Goal: Transaction & Acquisition: Purchase product/service

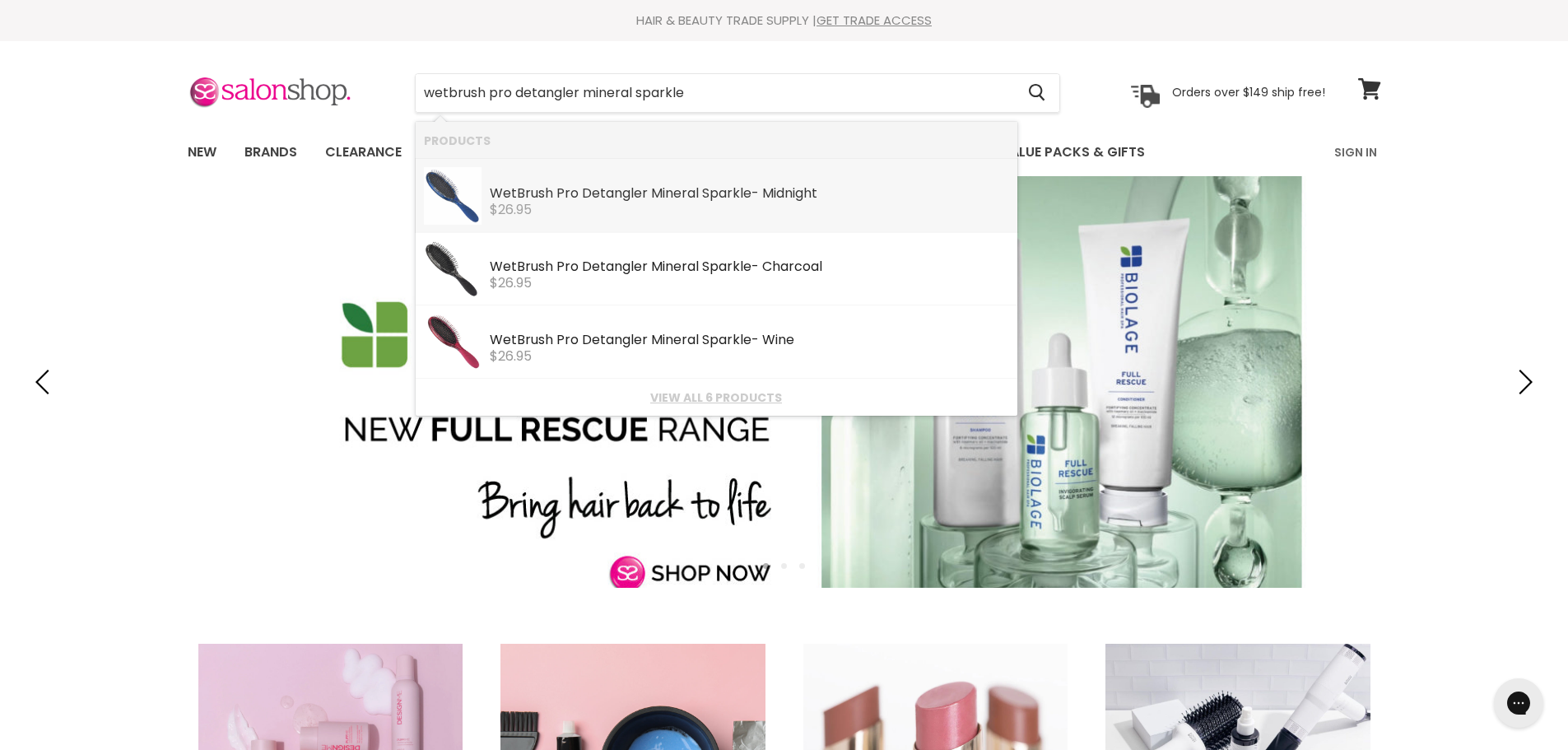
click at [460, 186] on img "Products: WetBrush Pro Detangler Mineral Sparkle - Midnight" at bounding box center [452, 196] width 58 height 58
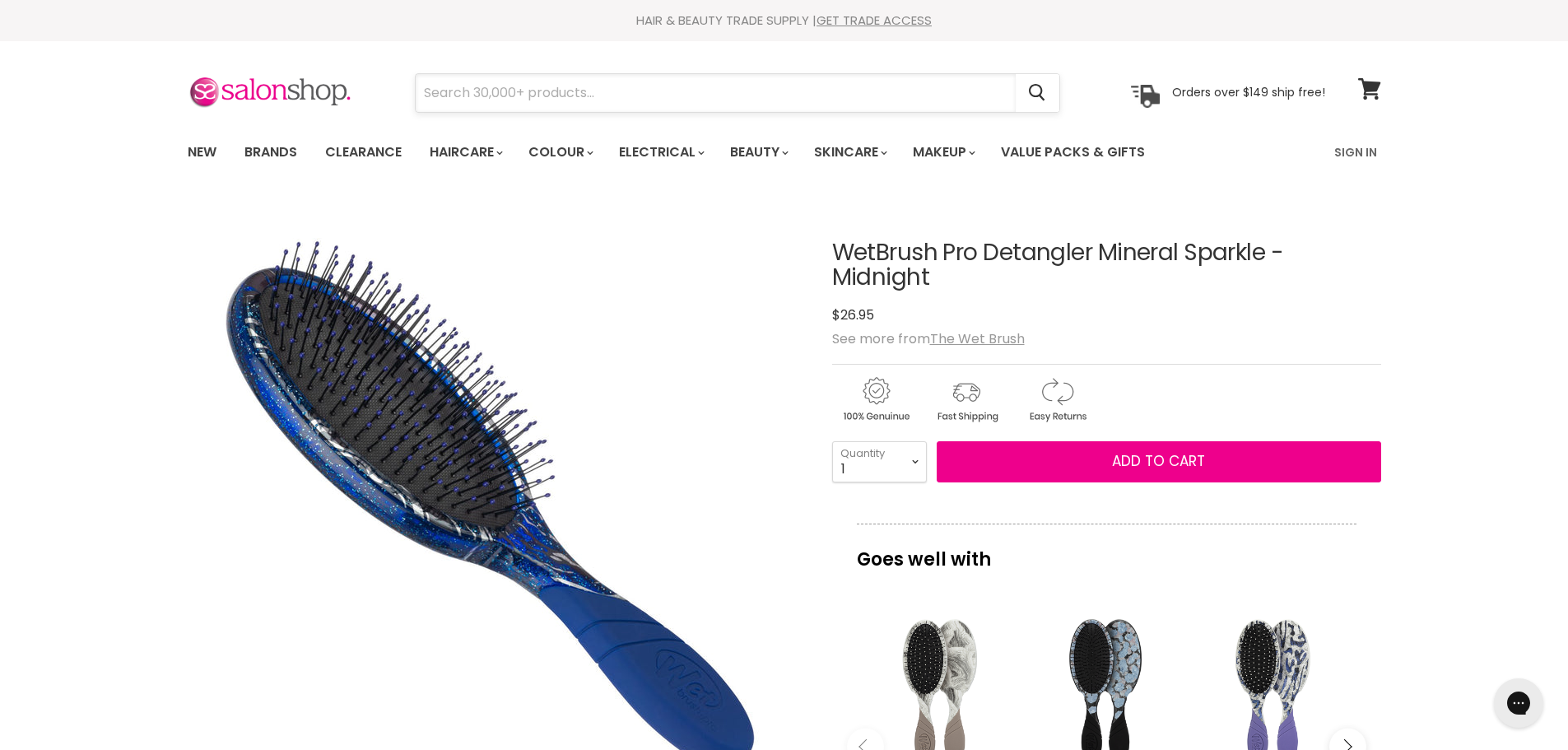
click at [677, 93] on input "Search" at bounding box center [715, 93] width 600 height 38
paste input "[PERSON_NAME] pegasus mini trimmer"
type input "[PERSON_NAME] pegasus mini trimmer"
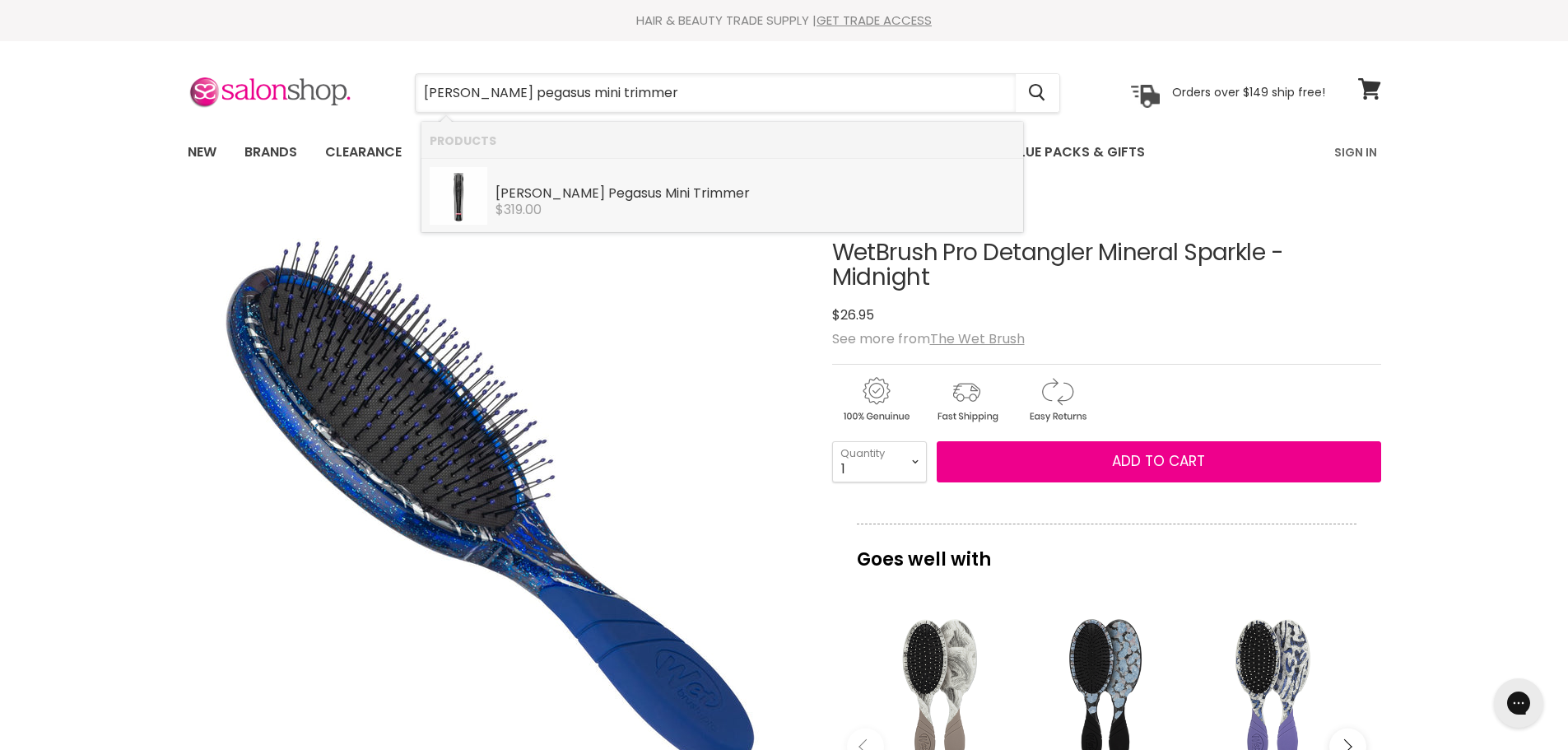
click at [734, 195] on div "Heiniger Pegasus Mini Trimmer" at bounding box center [754, 195] width 519 height 17
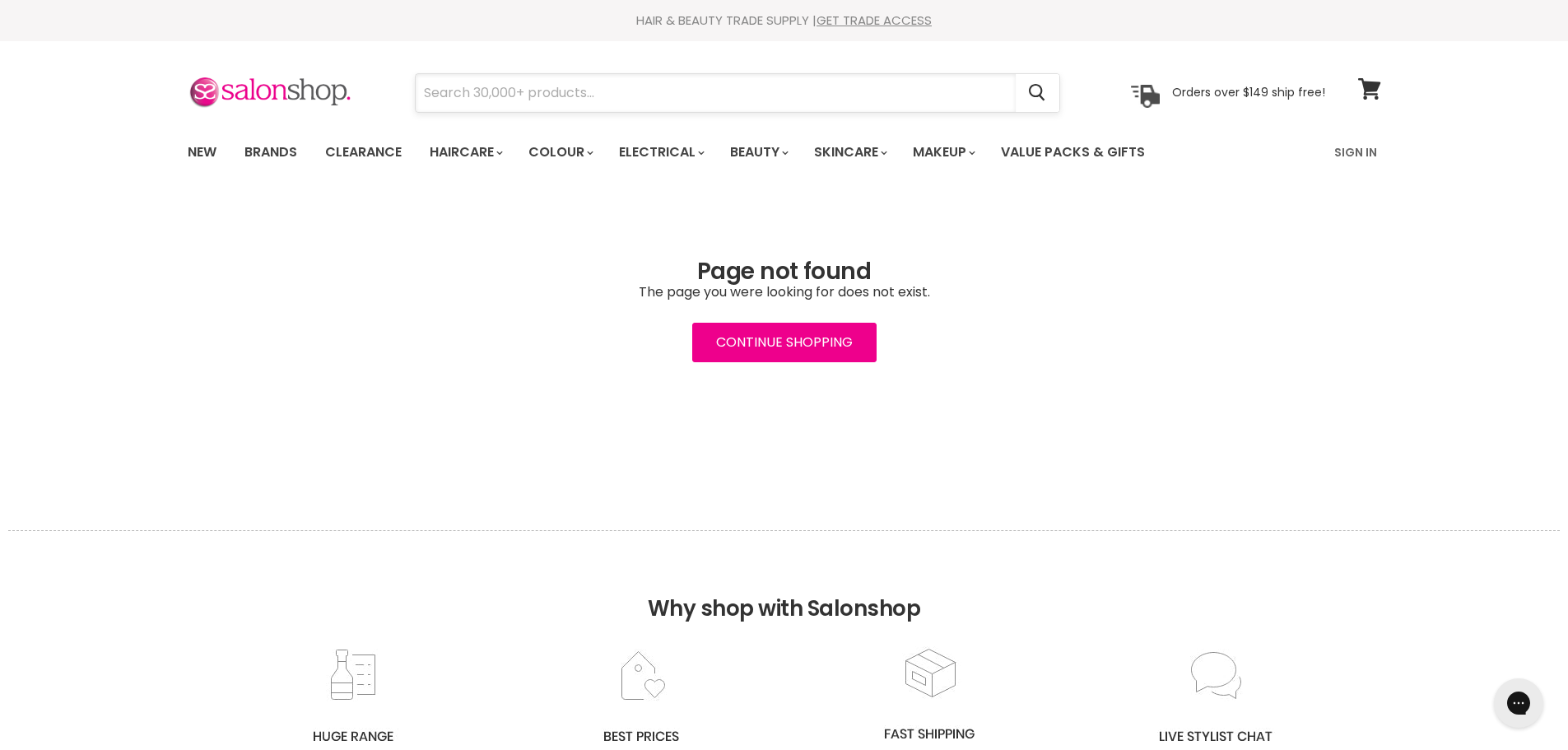
paste input "heiniger pegasus mini trimmer"
type input "heiniger pegasus mini trimmer"
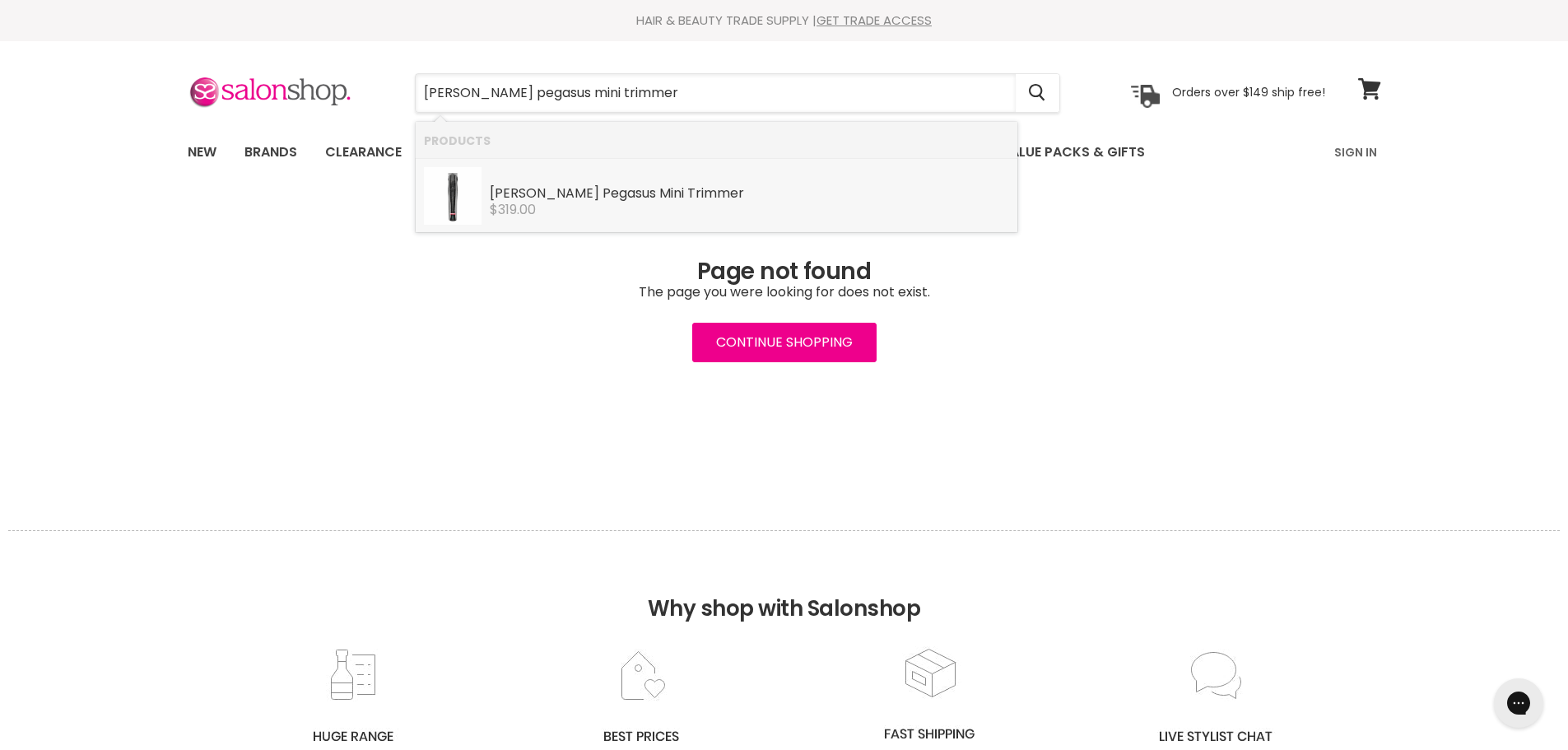
click at [458, 205] on img "Products: Heiniger Pegasus Mini Trimmer" at bounding box center [452, 196] width 58 height 58
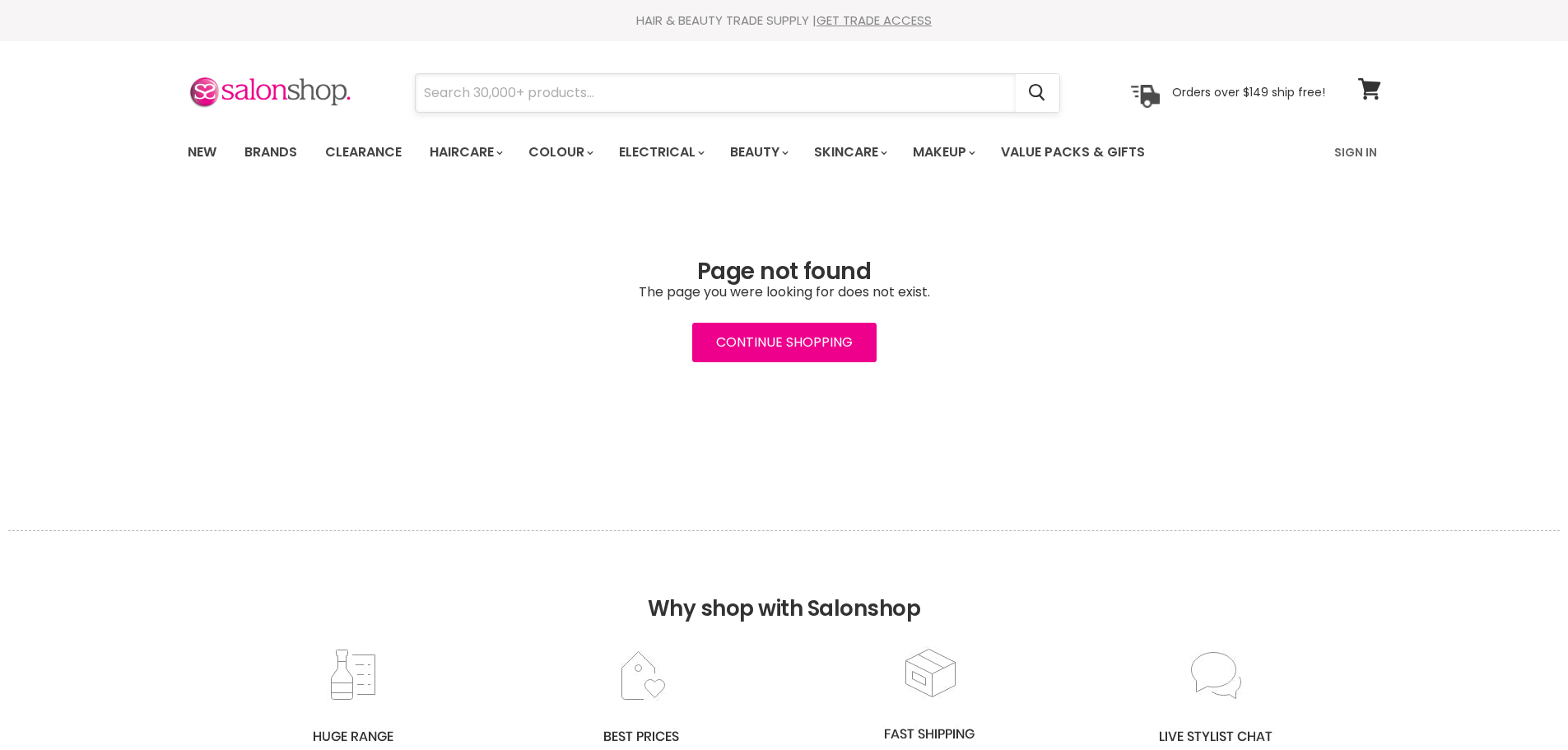
click at [621, 91] on input "Search" at bounding box center [715, 93] width 600 height 38
paste input "manic panic amplified vampire red"
type input "manic panic amplified vampire red"
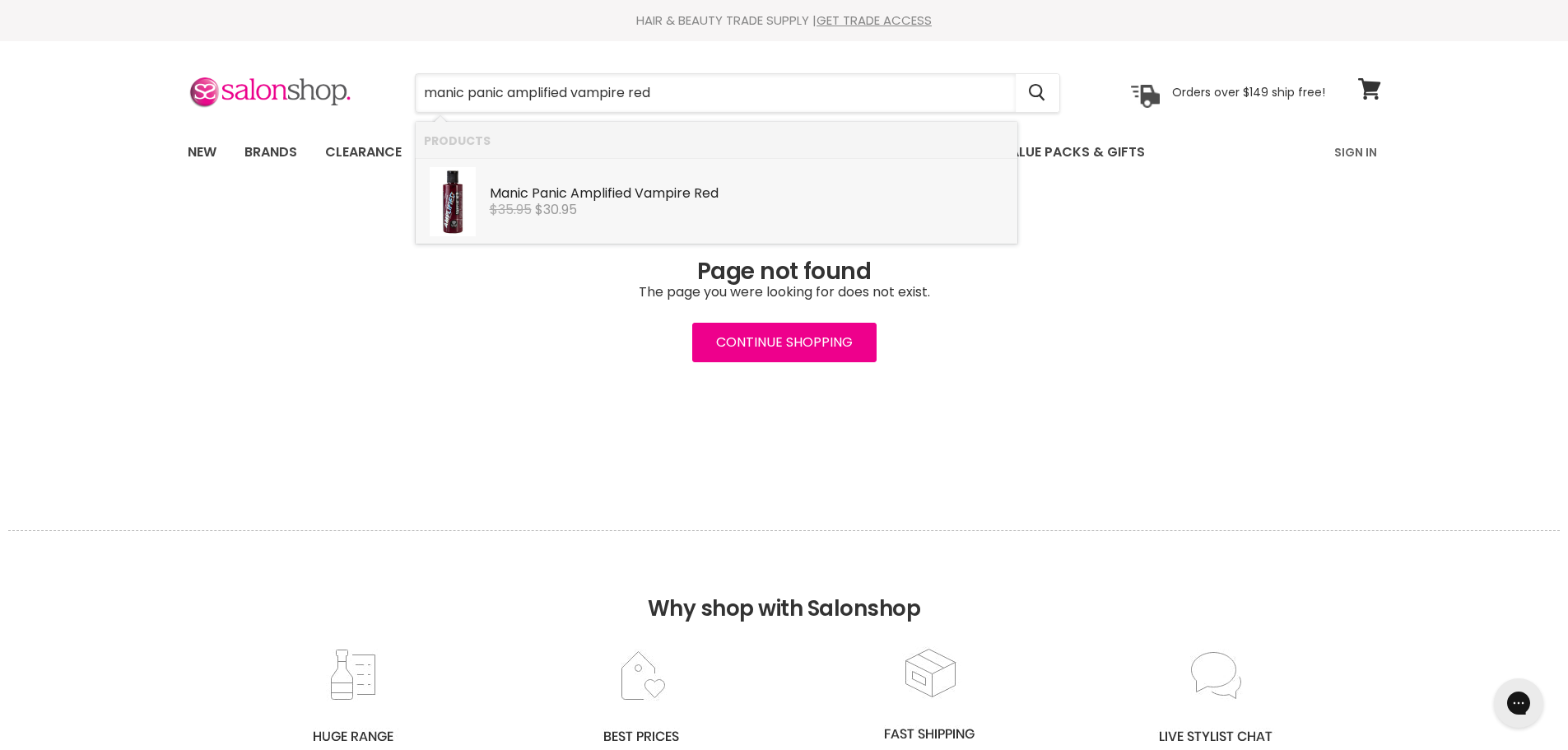
click at [555, 197] on b "Panic" at bounding box center [549, 193] width 35 height 19
